Goal: Task Accomplishment & Management: Manage account settings

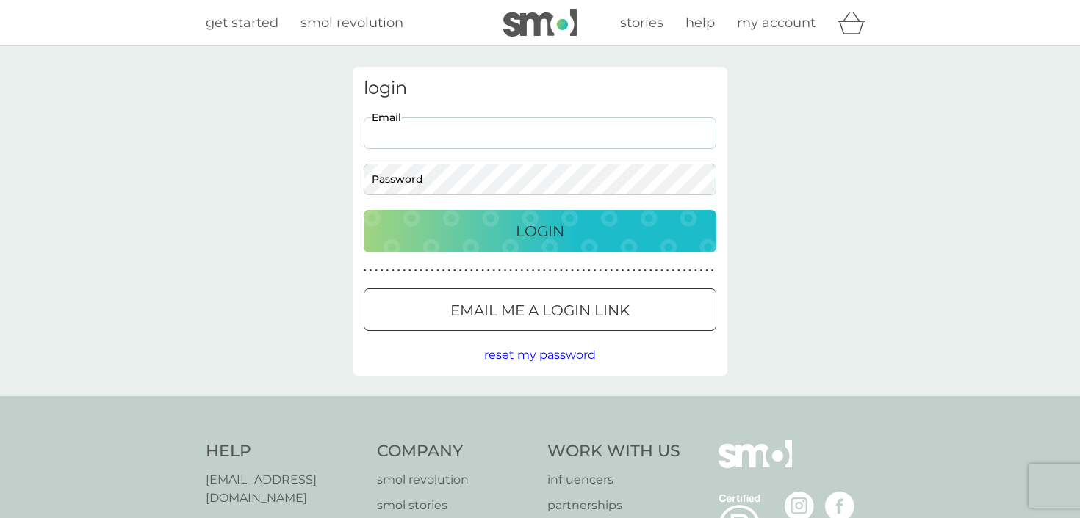
click at [466, 142] on input "Email" at bounding box center [540, 134] width 353 height 32
type input "[PERSON_NAME][EMAIL_ADDRESS][DOMAIN_NAME]"
click at [471, 219] on button "Login" at bounding box center [540, 231] width 353 height 43
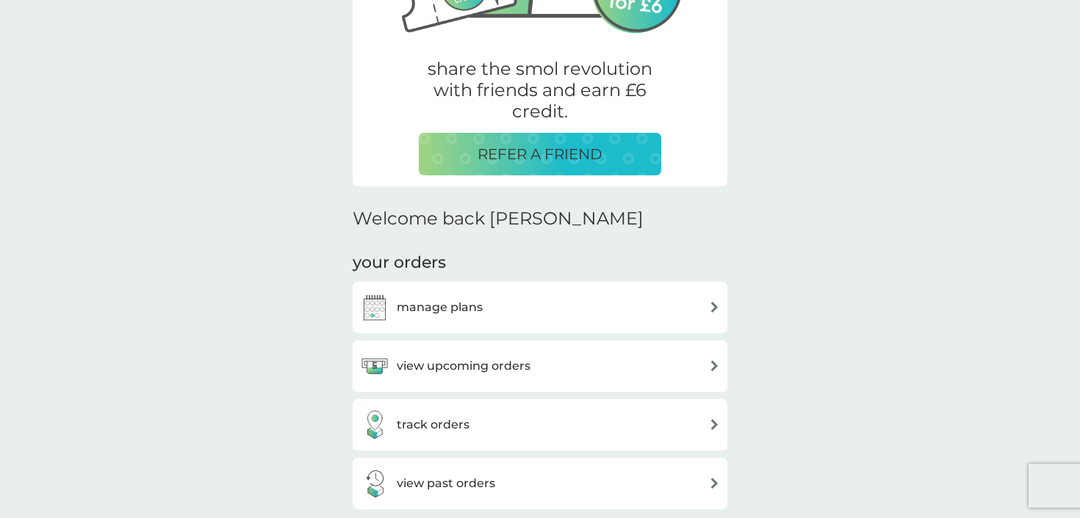
scroll to position [286, 0]
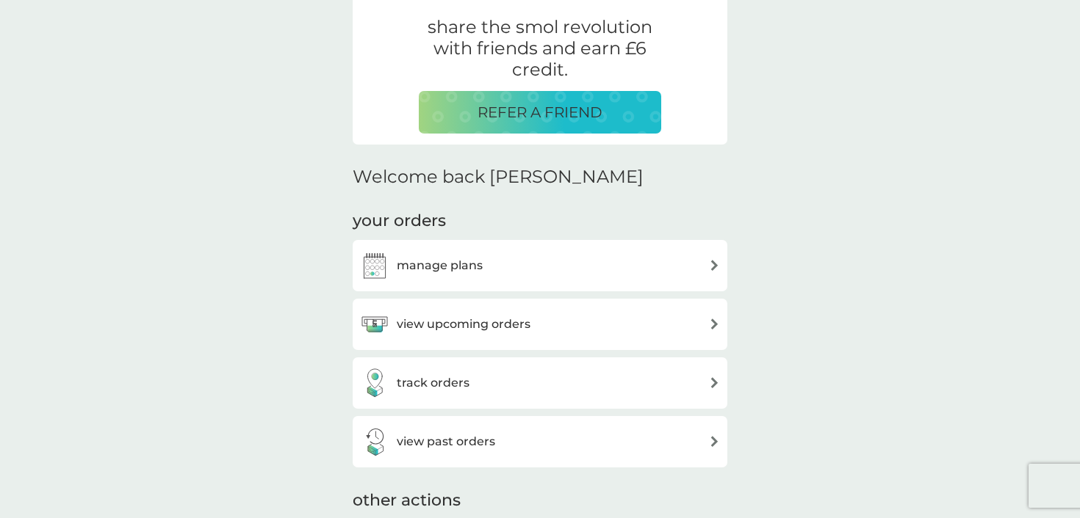
click at [454, 291] on div "manage plans" at bounding box center [540, 265] width 375 height 51
click at [441, 272] on h3 "manage plans" at bounding box center [440, 265] width 86 height 19
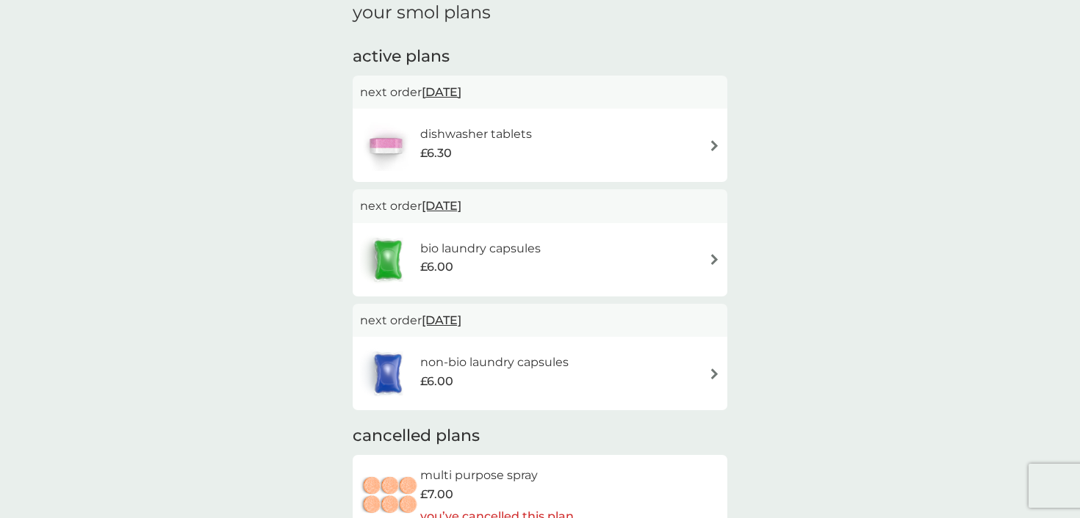
scroll to position [65, 0]
click at [437, 205] on span "3 Oct 2025" at bounding box center [442, 205] width 40 height 29
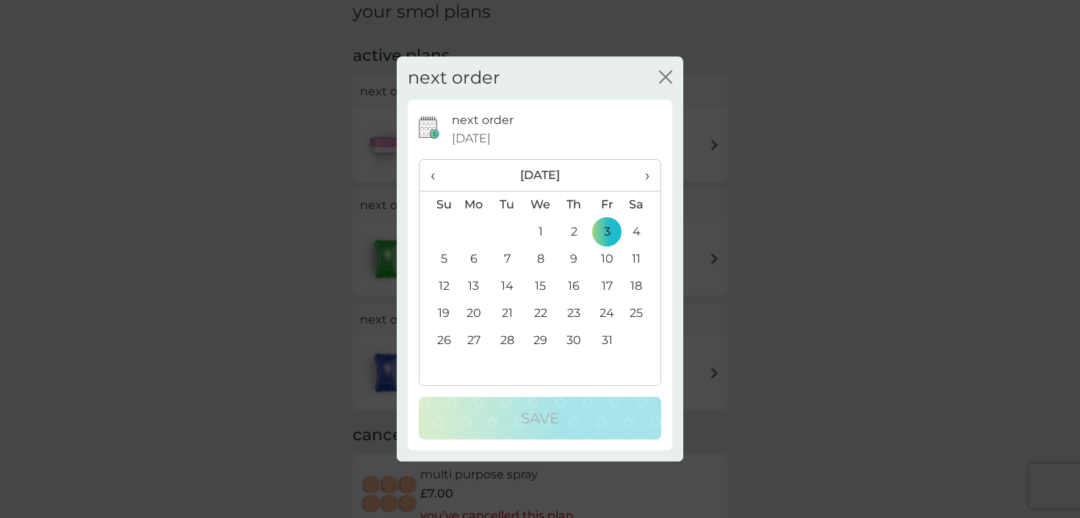
click at [430, 181] on th "‹" at bounding box center [437, 176] width 37 height 32
click at [513, 262] on td "9" at bounding box center [507, 259] width 33 height 27
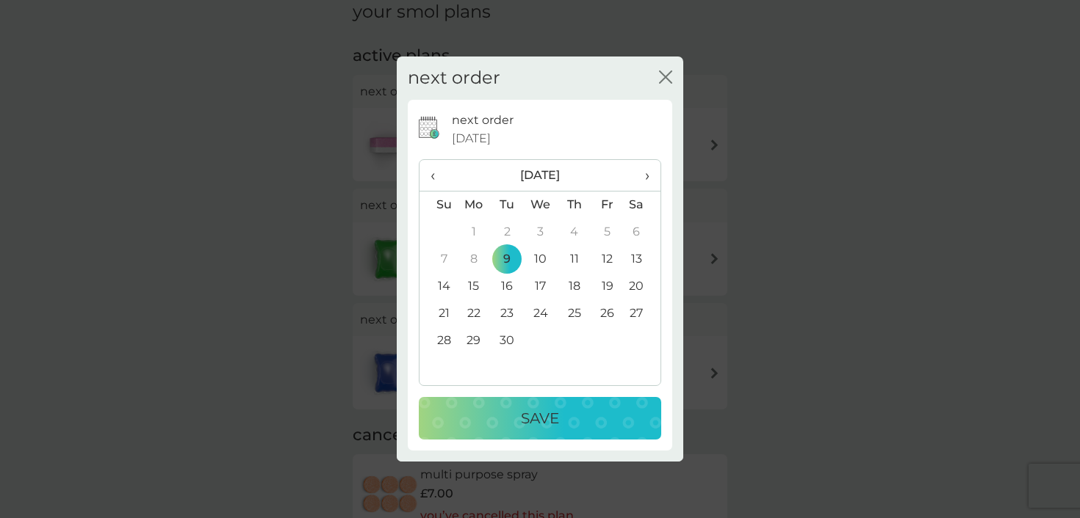
click at [533, 418] on p "Save" at bounding box center [540, 419] width 38 height 24
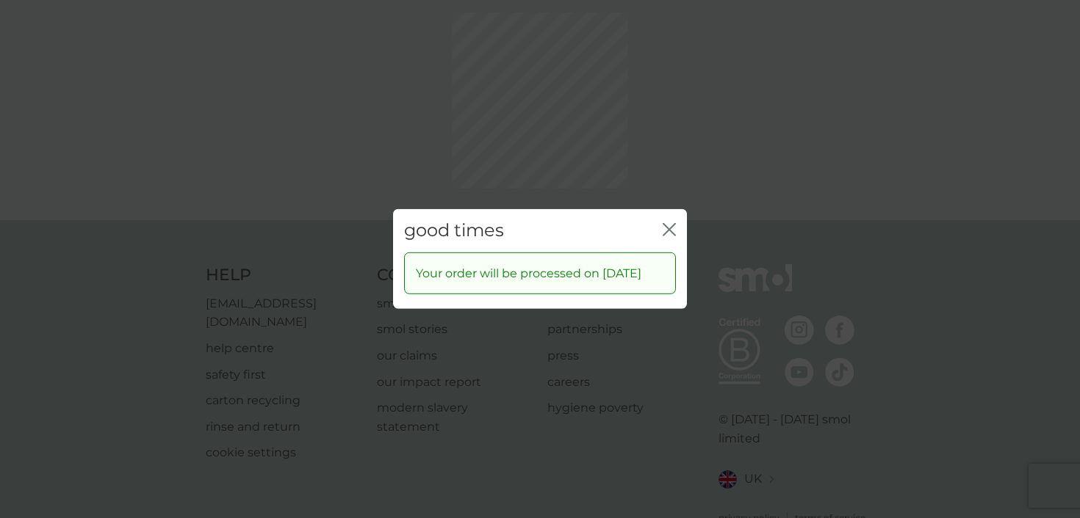
click at [668, 155] on div "good times close Your order will be processed on 9 Sep 2025" at bounding box center [540, 259] width 1080 height 518
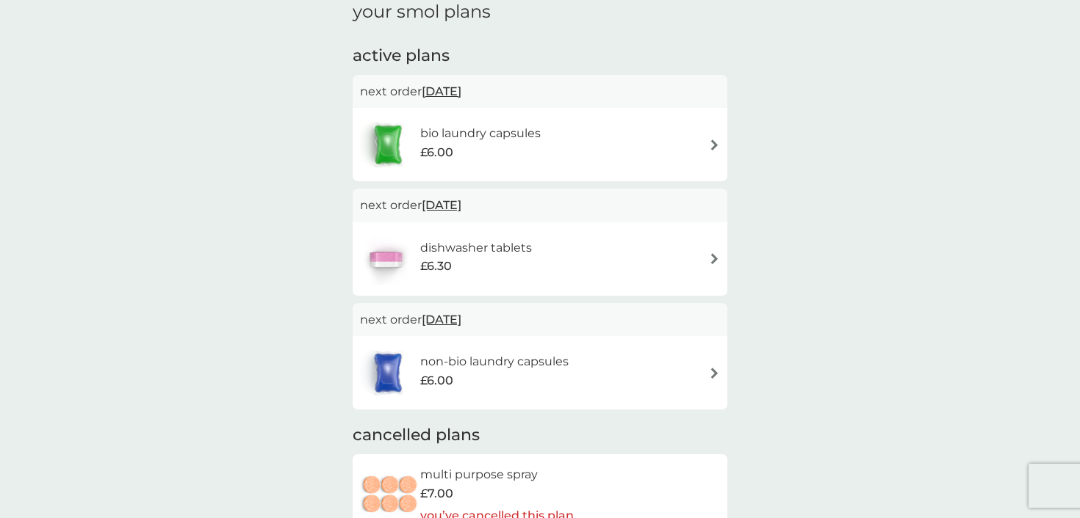
scroll to position [59, 0]
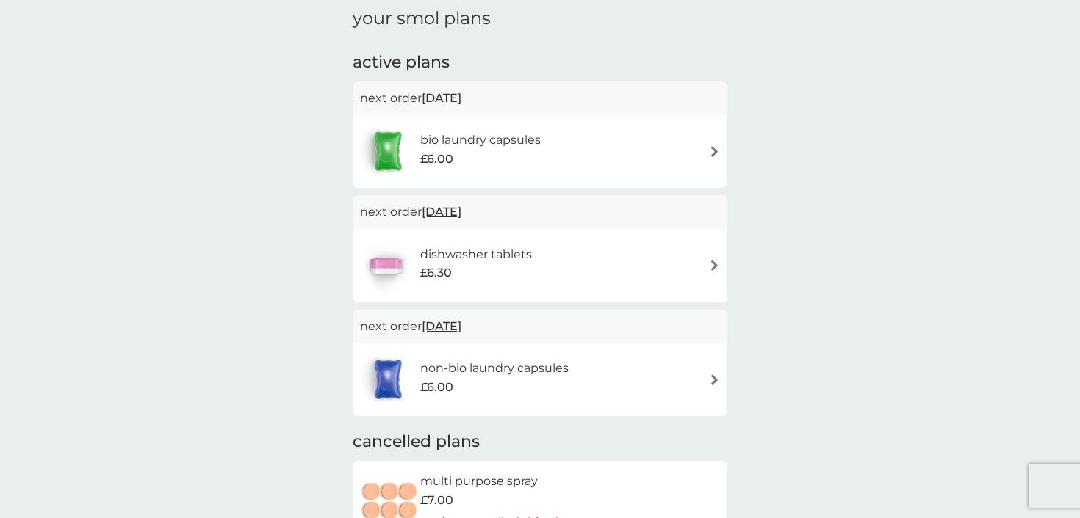
click at [447, 214] on span "3 Oct 2025" at bounding box center [442, 212] width 40 height 29
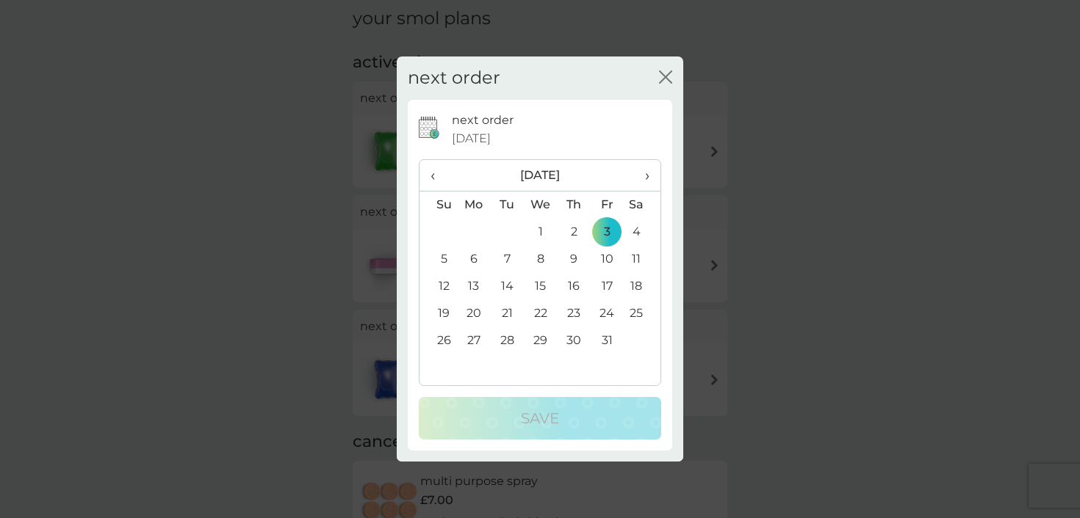
click at [438, 177] on span "‹" at bounding box center [437, 175] width 15 height 31
click at [506, 258] on td "9" at bounding box center [507, 259] width 33 height 27
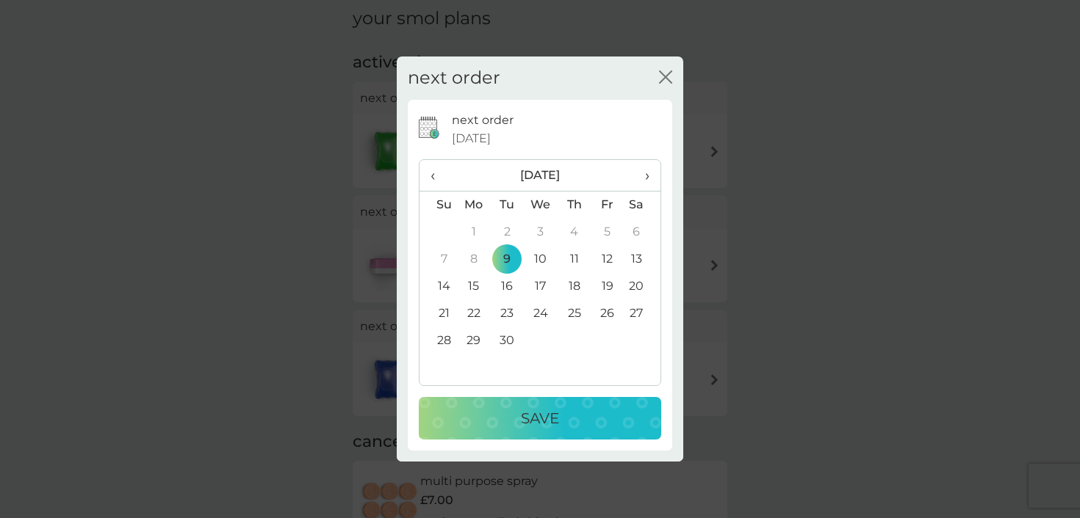
click at [554, 424] on p "Save" at bounding box center [540, 419] width 38 height 24
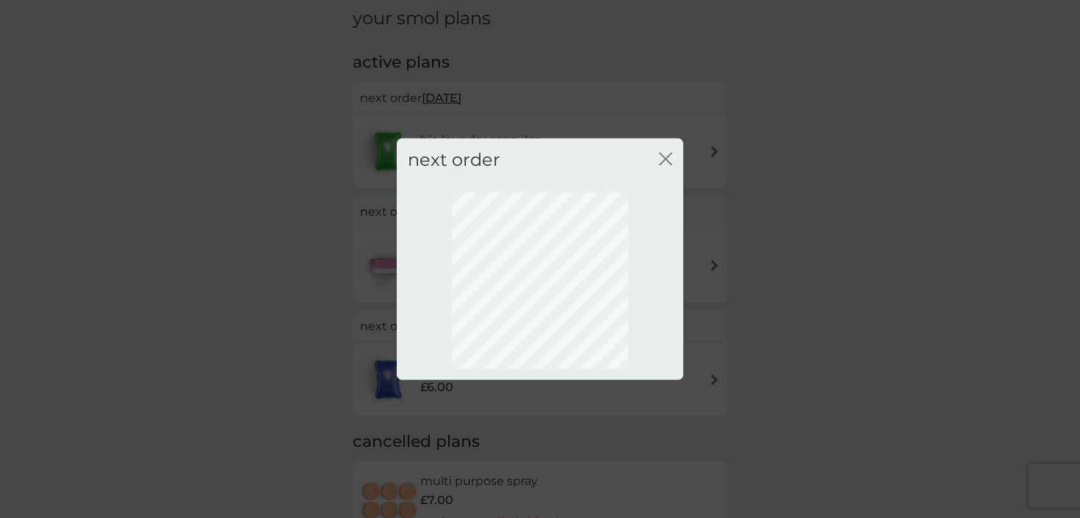
click at [219, 306] on div "next order close" at bounding box center [540, 259] width 1080 height 518
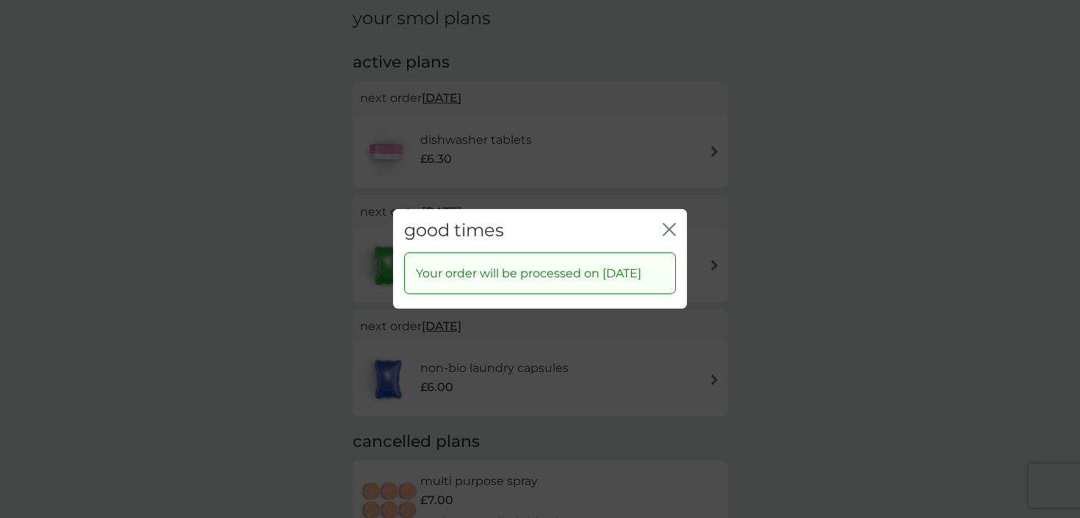
click at [669, 223] on icon "close" at bounding box center [668, 229] width 13 height 13
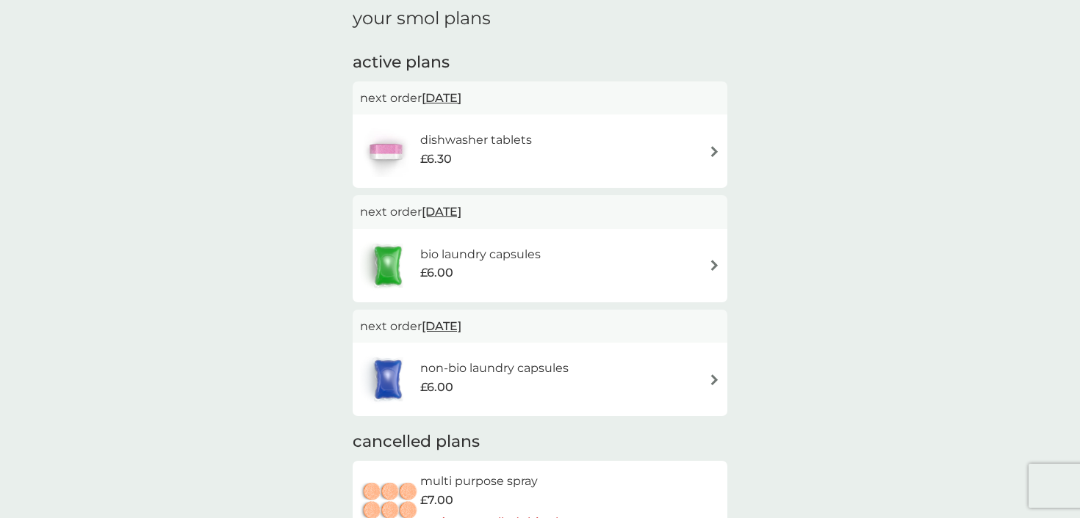
click at [449, 100] on span "9 Sep 2025" at bounding box center [442, 98] width 40 height 29
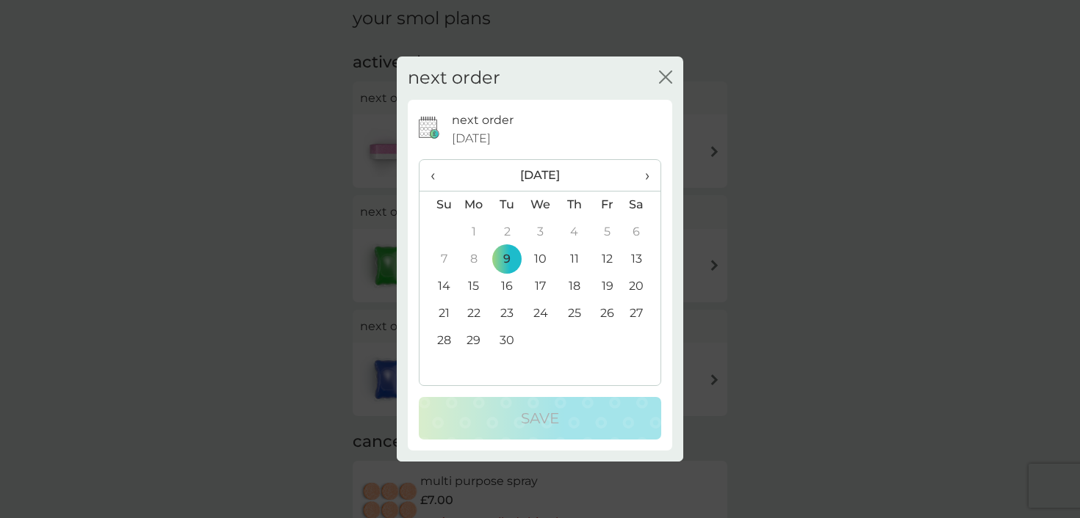
click at [648, 176] on span "›" at bounding box center [642, 175] width 15 height 31
click at [474, 286] on td "10" at bounding box center [474, 286] width 34 height 27
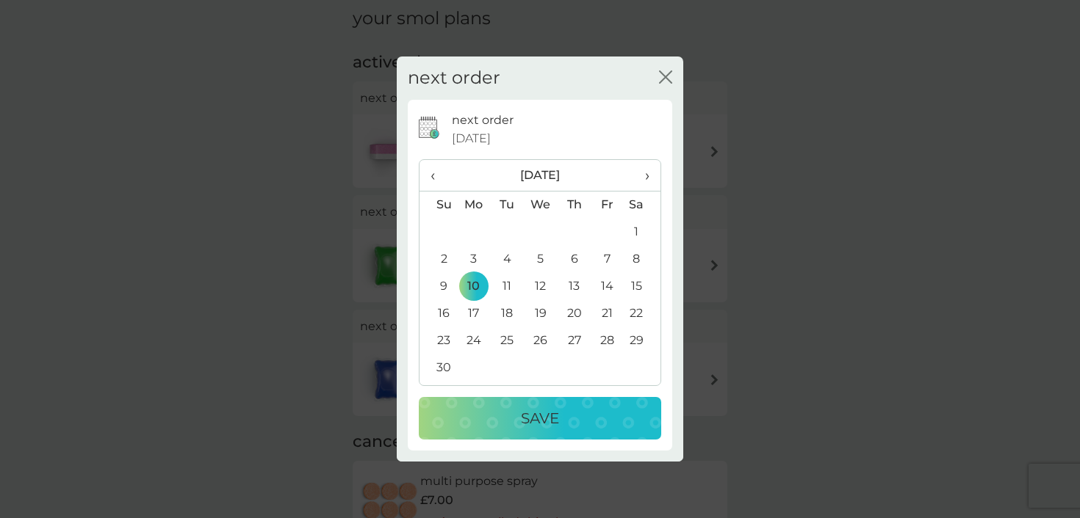
click at [512, 414] on div "Save" at bounding box center [539, 419] width 213 height 24
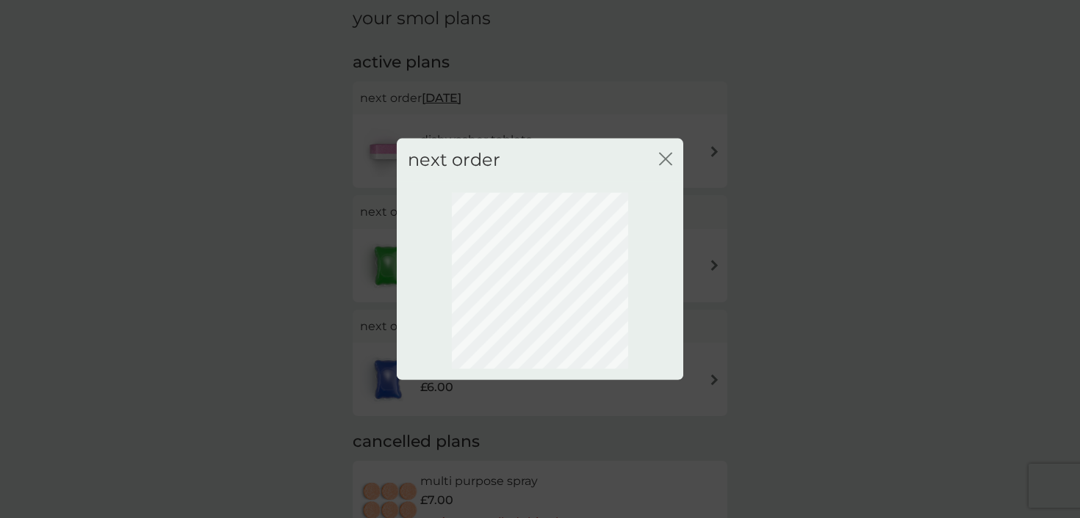
click at [199, 268] on div "next order close" at bounding box center [540, 259] width 1080 height 518
click at [666, 162] on icon "close" at bounding box center [665, 159] width 13 height 13
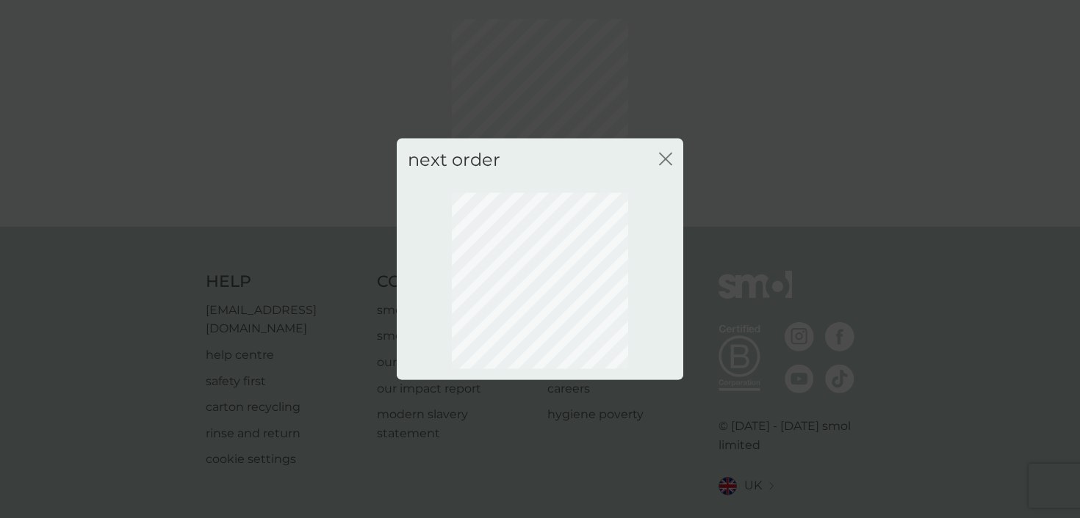
click at [666, 162] on icon "close" at bounding box center [665, 159] width 13 height 13
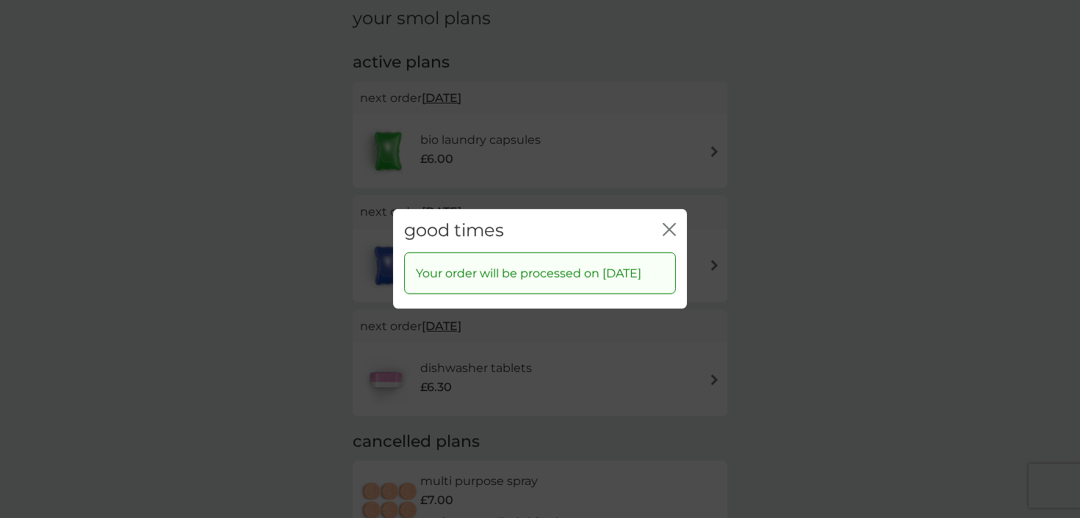
click at [679, 217] on div "good times close" at bounding box center [540, 230] width 294 height 43
click at [676, 212] on div "good times close" at bounding box center [540, 230] width 294 height 43
click at [678, 228] on div "good times close" at bounding box center [540, 230] width 294 height 43
click at [672, 223] on icon "close" at bounding box center [668, 229] width 13 height 13
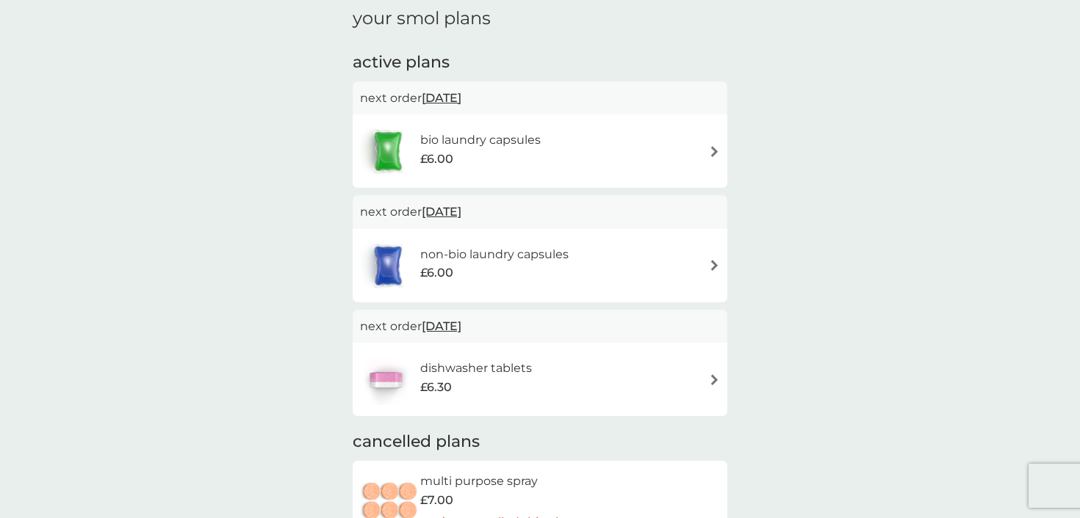
click at [449, 208] on span "3 Nov 2025" at bounding box center [442, 212] width 40 height 29
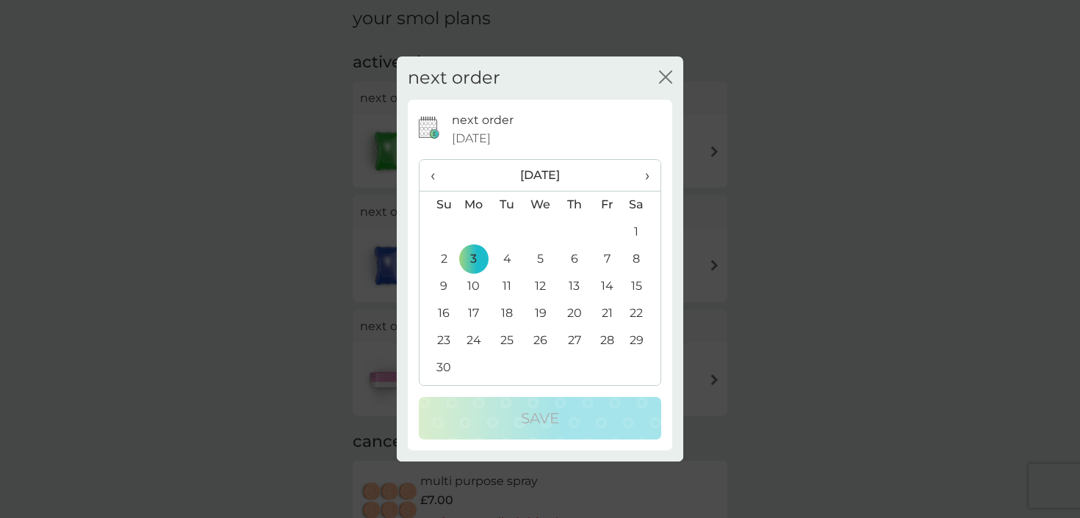
click at [426, 177] on th "‹" at bounding box center [437, 176] width 37 height 32
click at [578, 259] on td "9" at bounding box center [573, 259] width 33 height 27
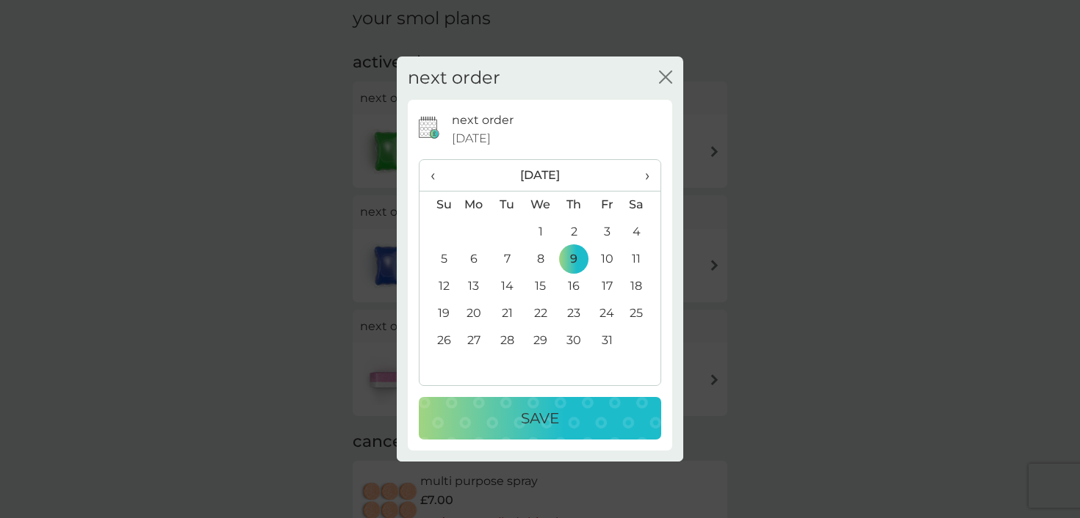
click at [437, 181] on span "‹" at bounding box center [437, 175] width 15 height 31
click at [514, 262] on td "9" at bounding box center [507, 259] width 33 height 27
click at [527, 414] on p "Save" at bounding box center [540, 419] width 38 height 24
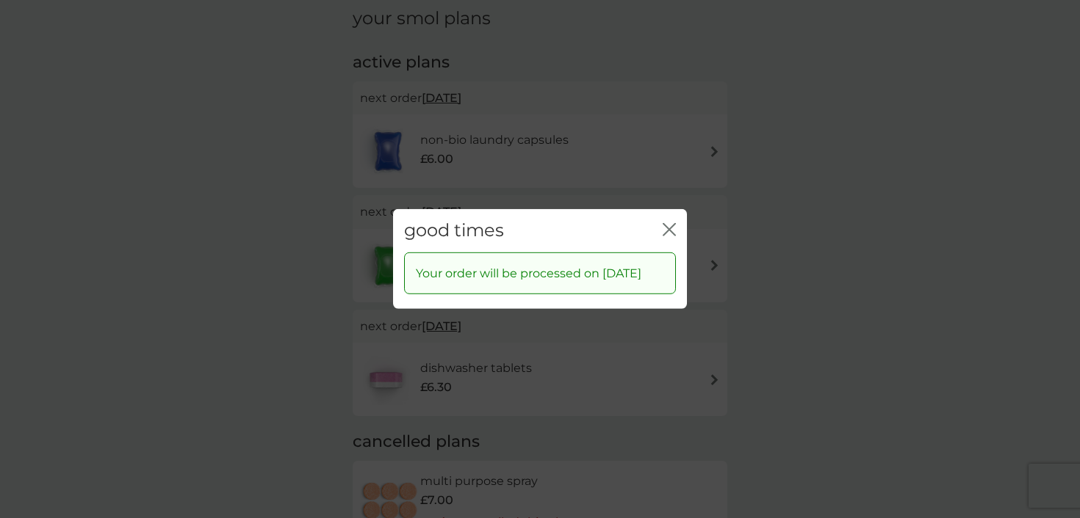
click at [673, 224] on icon "close" at bounding box center [672, 230] width 6 height 12
